Goal: Information Seeking & Learning: Learn about a topic

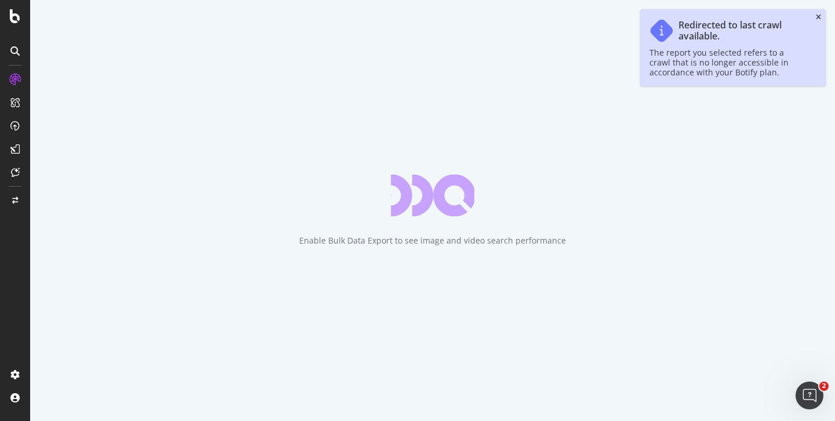
click at [818, 15] on icon "close toast" at bounding box center [818, 17] width 5 height 7
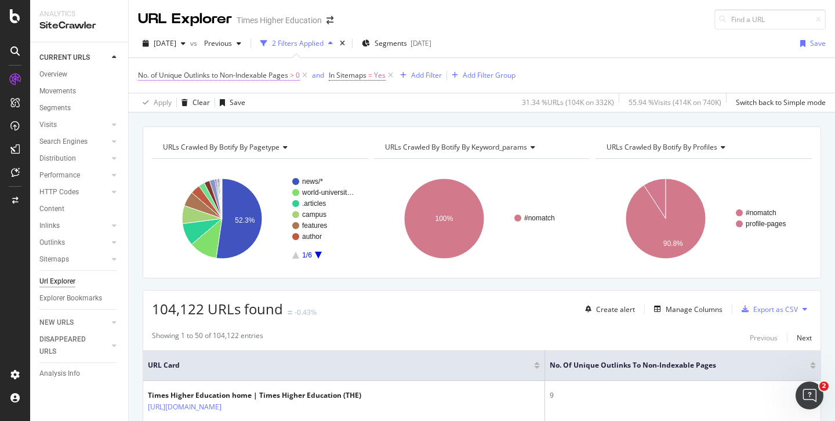
click at [391, 75] on icon at bounding box center [391, 76] width 10 height 12
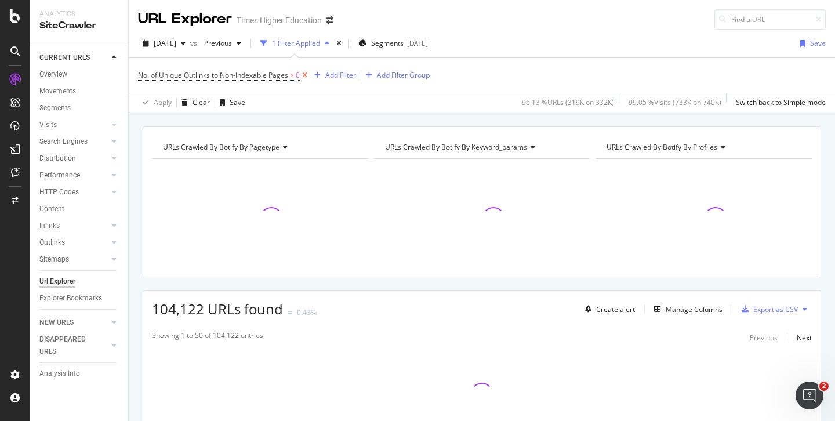
click at [306, 77] on icon at bounding box center [305, 76] width 10 height 12
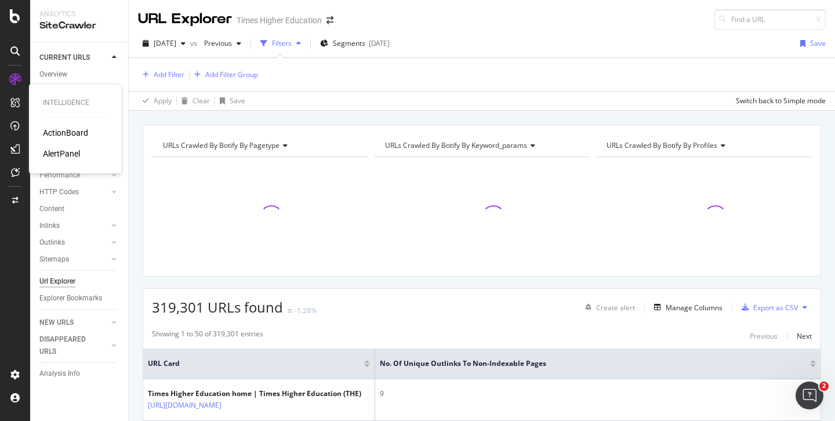
click at [56, 157] on div "AlertPanel" at bounding box center [61, 154] width 37 height 12
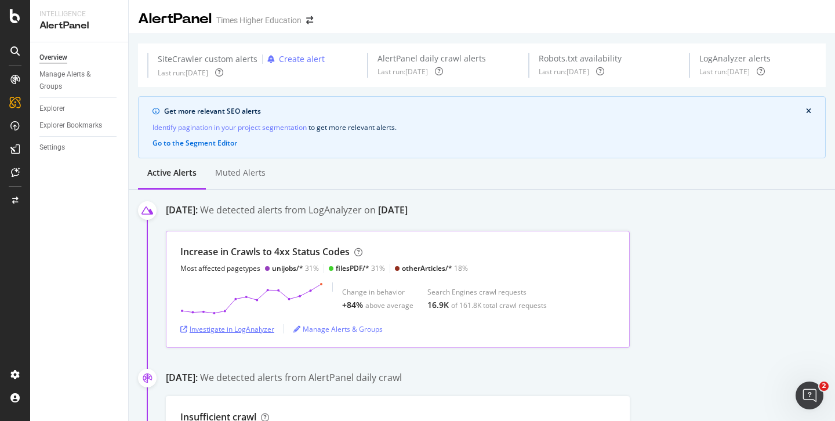
click at [244, 331] on div "Investigate in LogAnalyzer" at bounding box center [227, 329] width 94 height 10
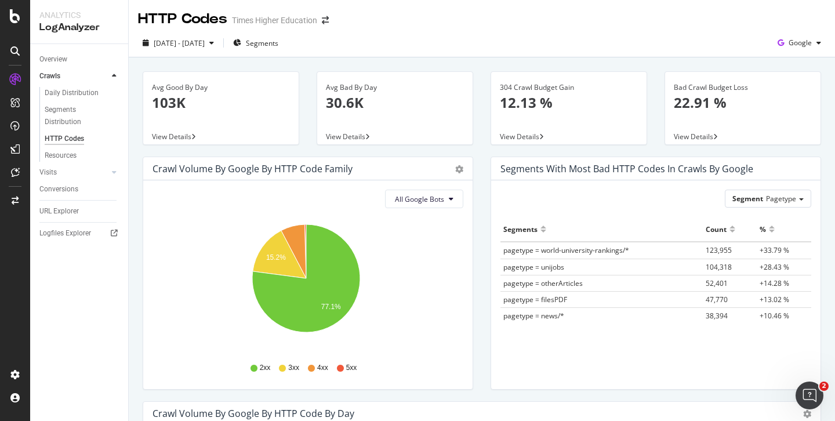
scroll to position [8, 0]
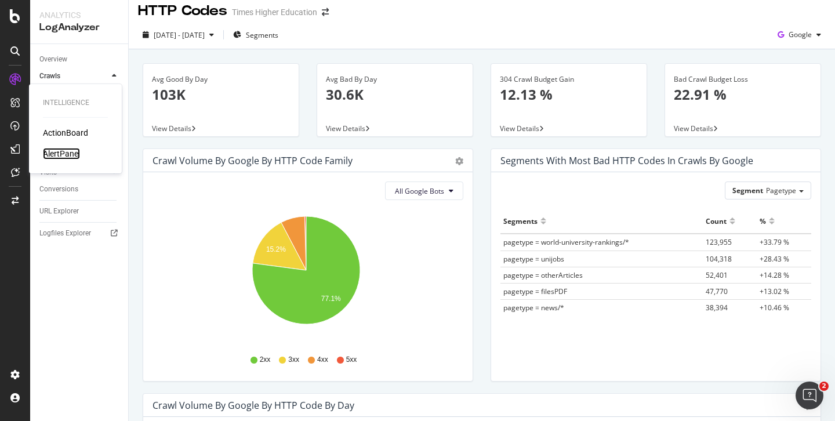
click at [51, 154] on div "AlertPanel" at bounding box center [61, 154] width 37 height 12
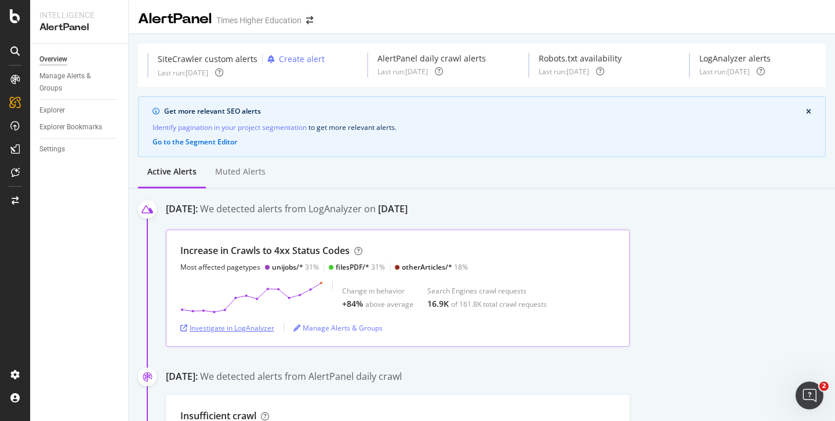
click at [225, 329] on div "Investigate in LogAnalyzer" at bounding box center [227, 328] width 94 height 10
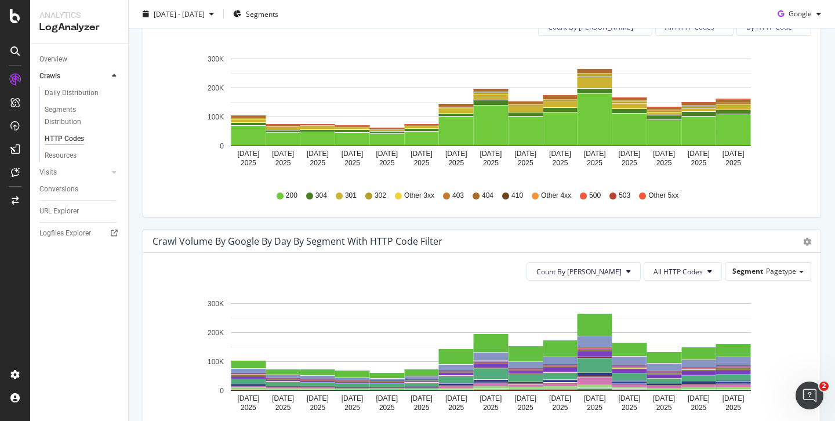
scroll to position [460, 0]
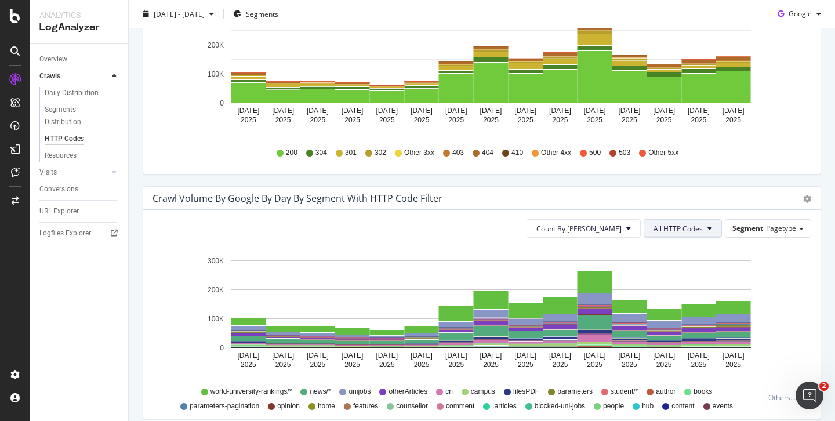
click at [678, 228] on span "All HTTP Codes" at bounding box center [678, 229] width 49 height 10
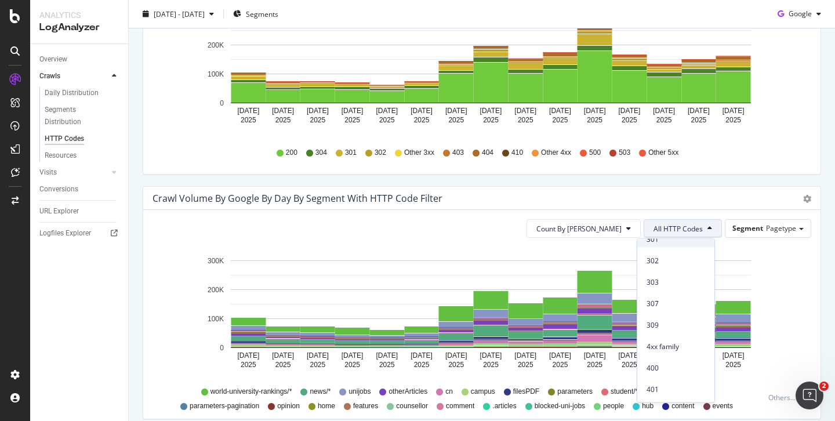
scroll to position [143, 0]
click at [653, 343] on span "4xx family" at bounding box center [676, 344] width 59 height 10
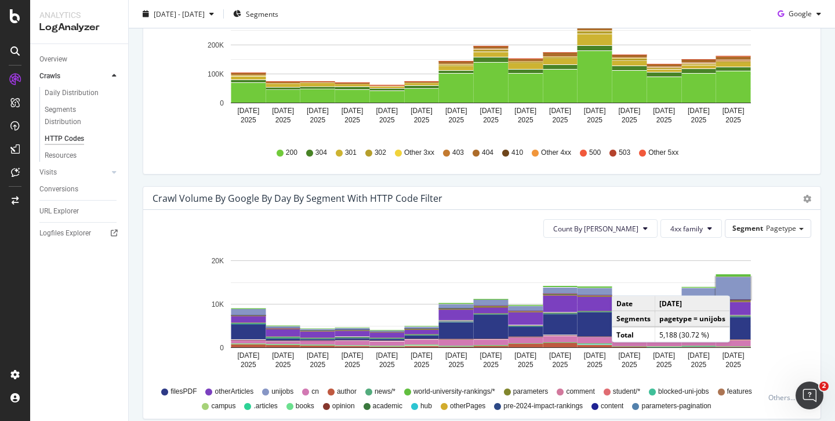
click at [733, 284] on rect "A chart." at bounding box center [733, 288] width 35 height 22
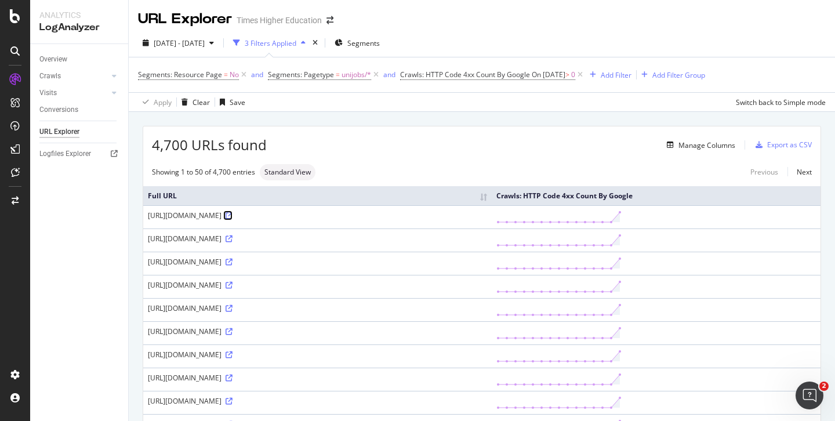
click at [233, 219] on icon at bounding box center [229, 215] width 7 height 7
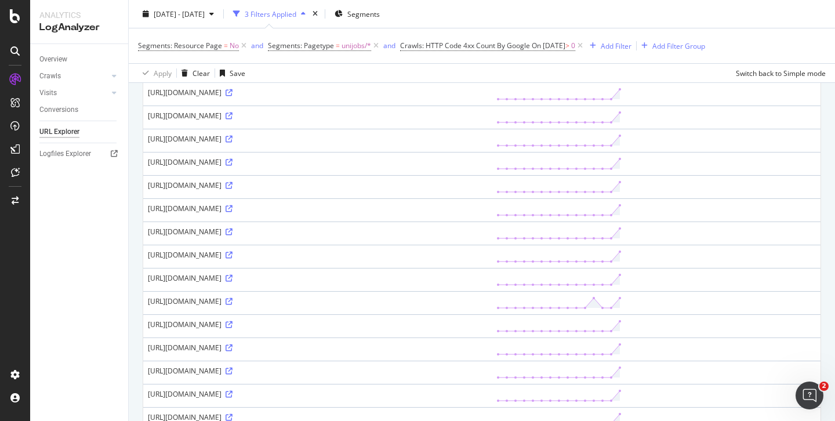
scroll to position [1063, 0]
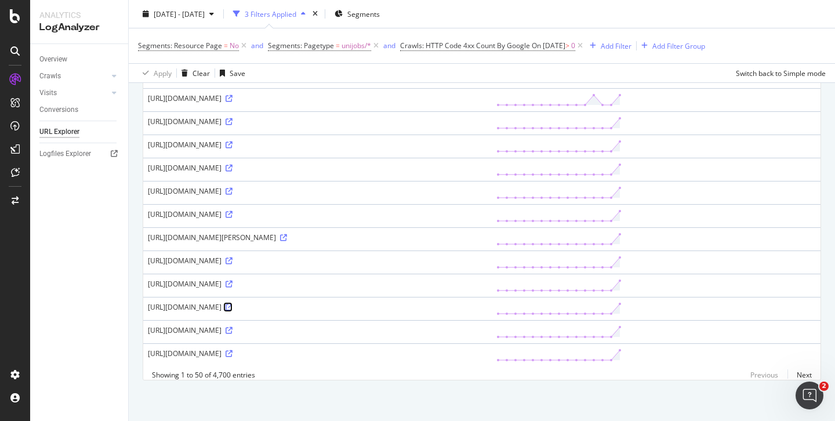
click at [233, 304] on icon at bounding box center [229, 307] width 7 height 7
click at [233, 351] on icon at bounding box center [229, 353] width 7 height 7
click at [50, 153] on div "AlertPanel" at bounding box center [61, 154] width 37 height 12
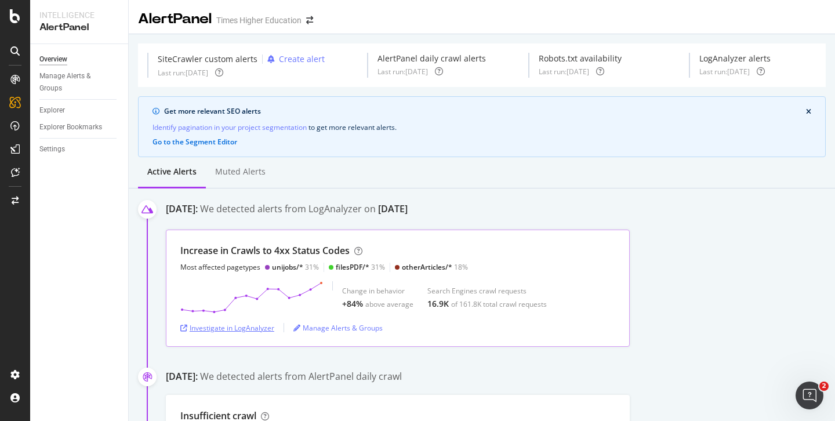
click at [244, 329] on div "Investigate in LogAnalyzer" at bounding box center [227, 328] width 94 height 10
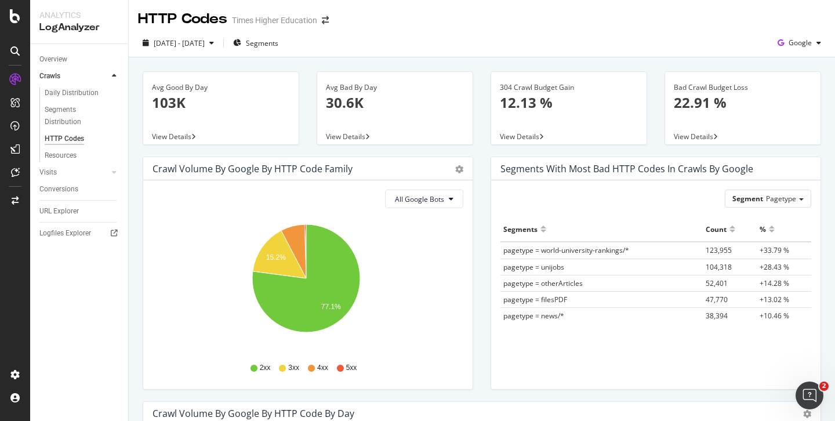
click at [608, 300] on td "pagetype = filesPDF" at bounding box center [601, 299] width 202 height 16
click at [524, 300] on span "pagetype = filesPDF" at bounding box center [535, 300] width 64 height 10
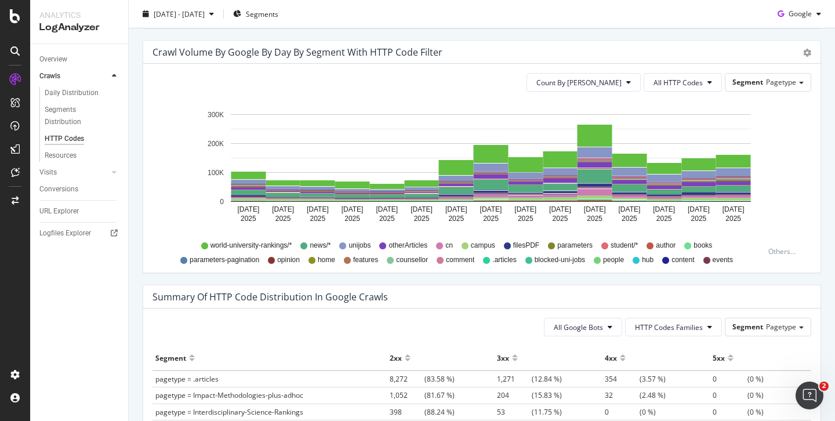
scroll to position [481, 0]
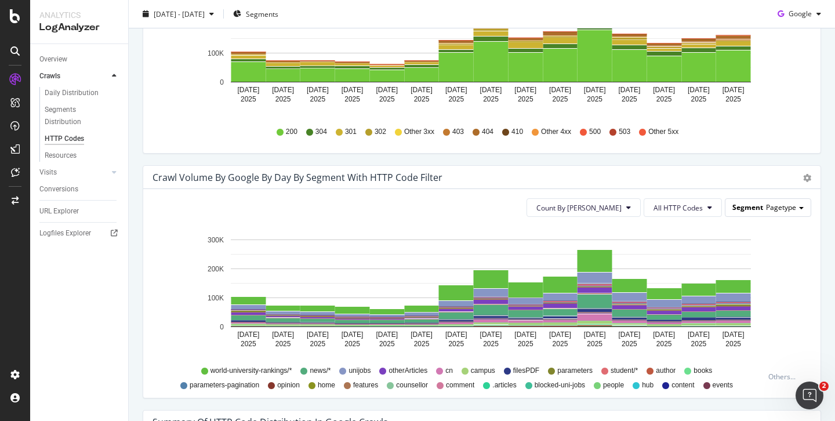
click at [742, 209] on span "Segment" at bounding box center [747, 207] width 31 height 10
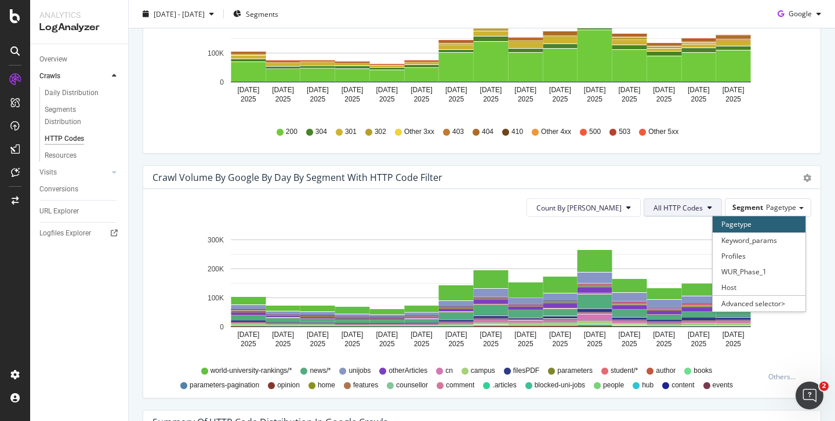
click at [693, 204] on span "All HTTP Codes" at bounding box center [678, 208] width 49 height 10
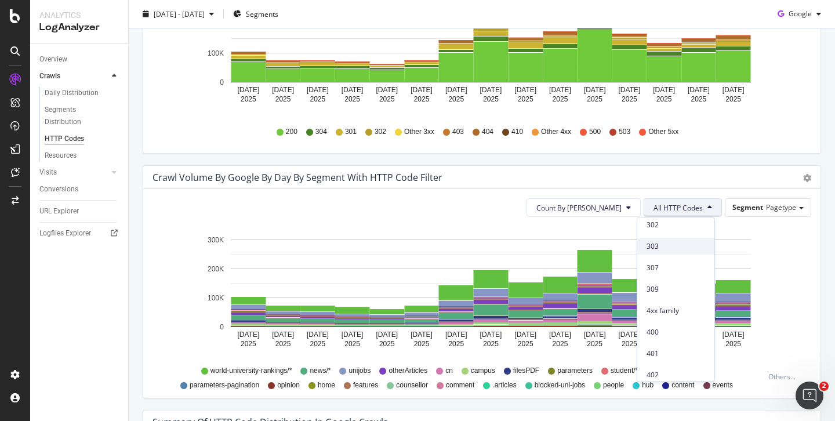
scroll to position [161, 0]
click at [657, 325] on span "400" at bounding box center [676, 327] width 59 height 10
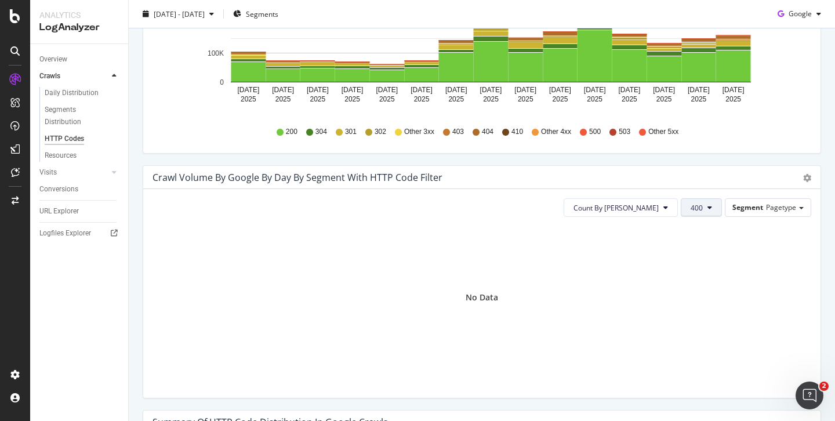
click at [691, 209] on span "400" at bounding box center [697, 208] width 12 height 10
click at [690, 297] on span "4xx family" at bounding box center [712, 302] width 59 height 10
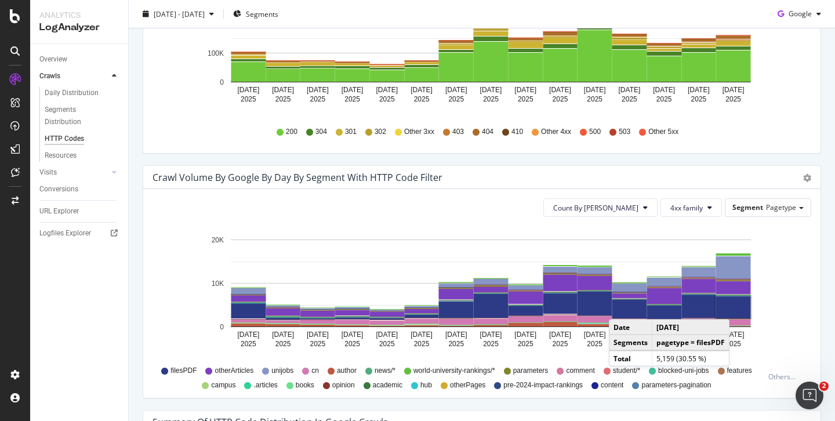
click at [732, 308] on rect "A chart." at bounding box center [733, 307] width 35 height 22
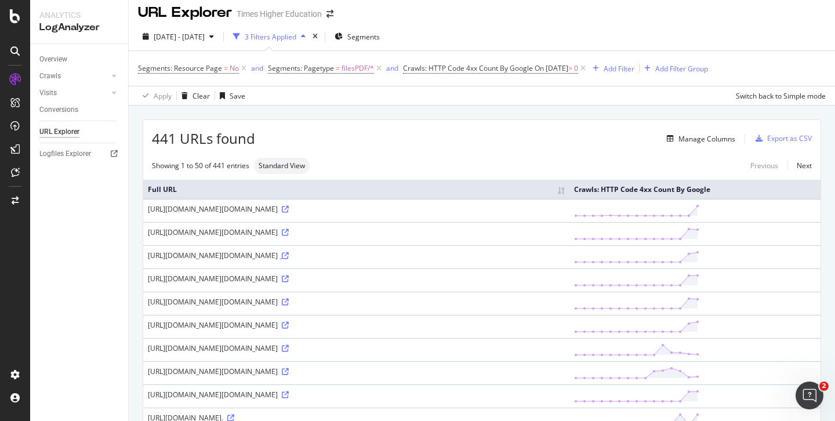
scroll to position [9, 0]
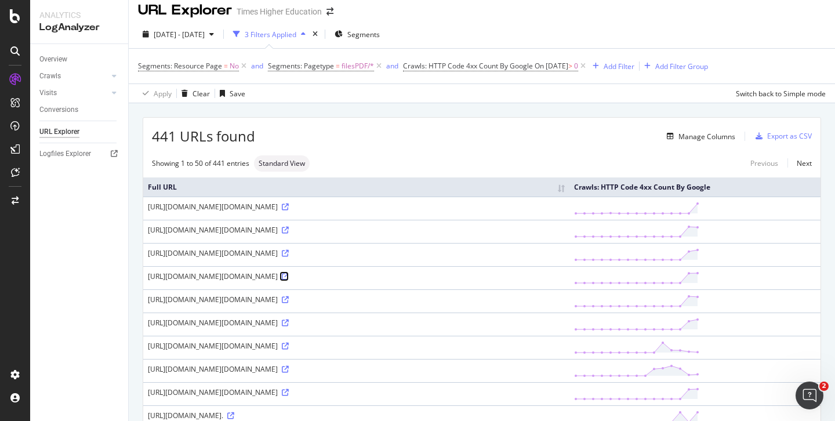
click at [289, 280] on icon at bounding box center [285, 276] width 7 height 7
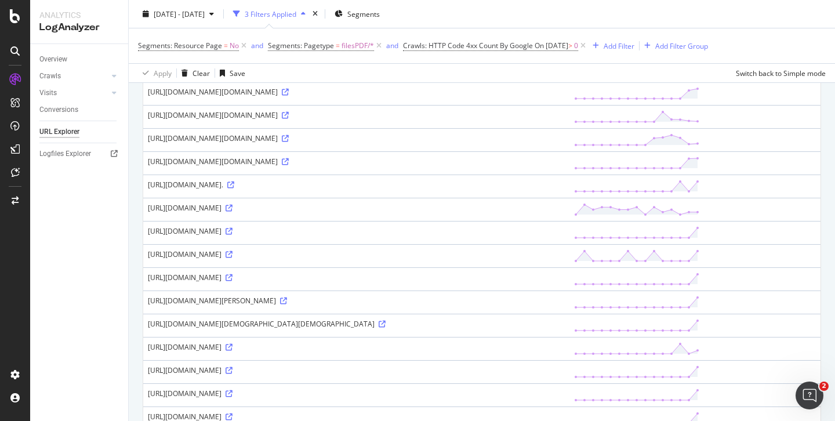
scroll to position [0, 0]
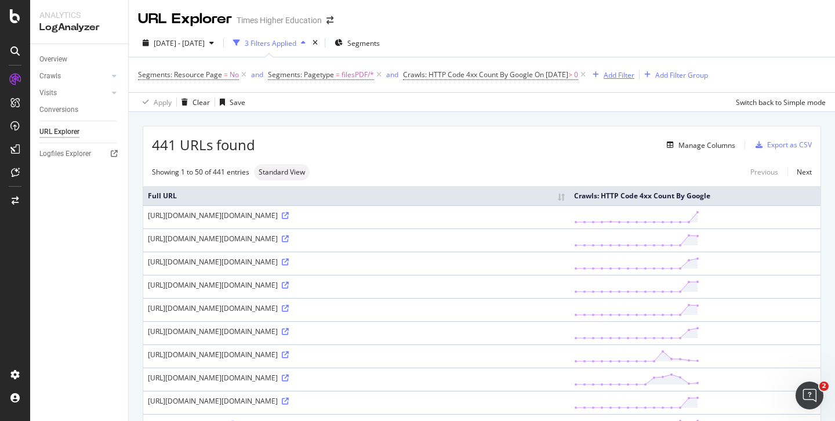
click at [634, 76] on div "Add Filter" at bounding box center [619, 75] width 31 height 10
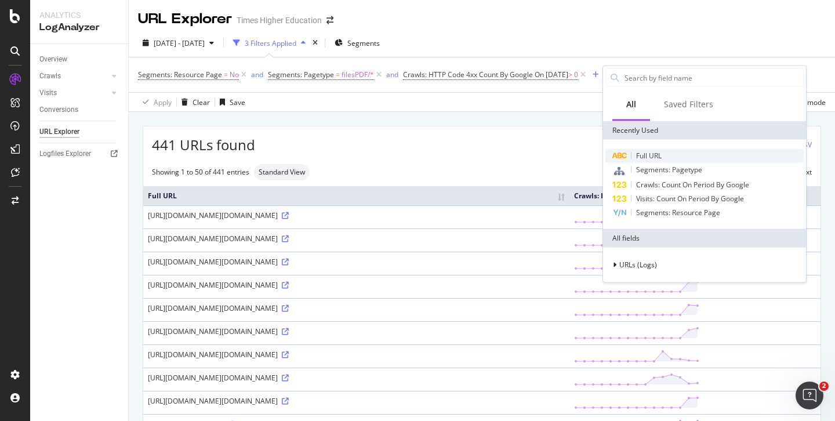
click at [644, 154] on span "Full URL" at bounding box center [649, 156] width 26 height 10
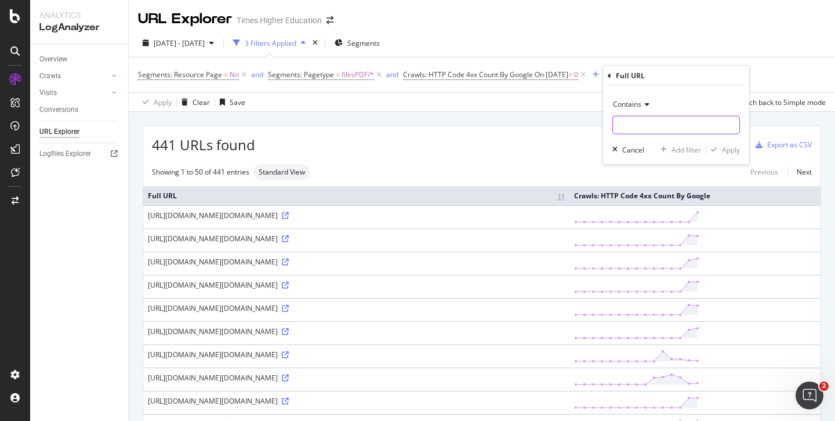
click at [622, 122] on input "text" at bounding box center [676, 125] width 126 height 19
type input "."
type input "pdf"
click at [723, 151] on div "Apply" at bounding box center [731, 149] width 18 height 10
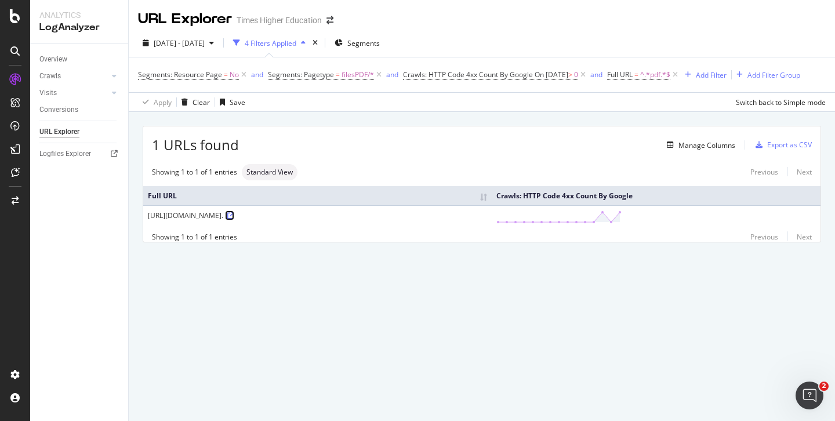
click at [234, 213] on icon at bounding box center [230, 215] width 7 height 7
